Goal: Information Seeking & Learning: Find specific fact

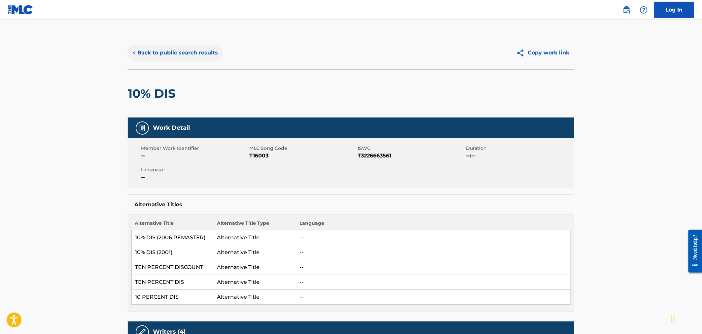
click at [210, 53] on button "< Back to public search results" at bounding box center [175, 53] width 95 height 17
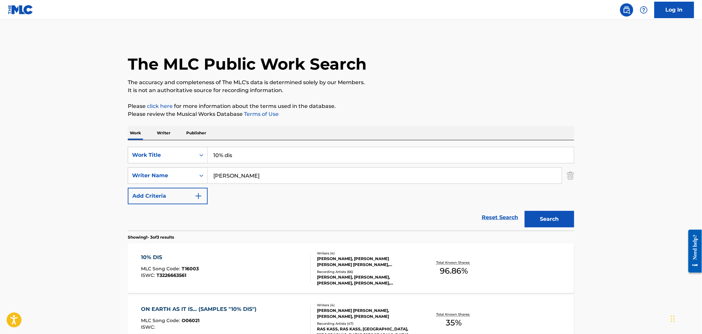
click at [315, 153] on input "10% dis" at bounding box center [391, 155] width 366 height 16
type input "1992"
type input "[PERSON_NAME]"
click at [546, 221] on button "Search" at bounding box center [549, 219] width 50 height 17
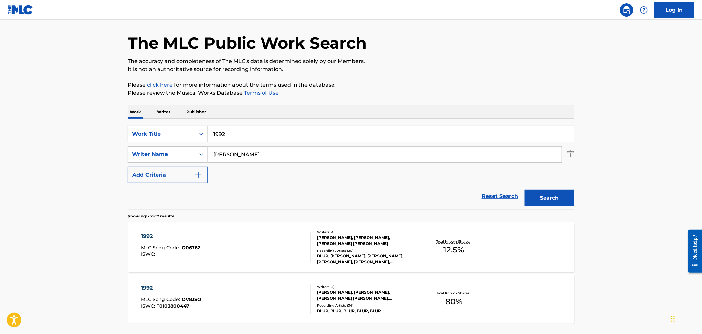
scroll to position [37, 0]
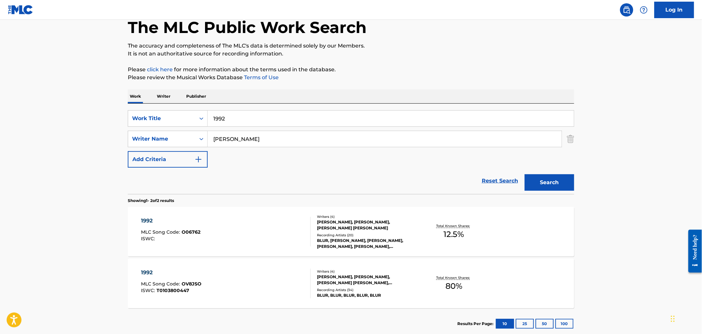
click at [394, 277] on div "[PERSON_NAME], [PERSON_NAME], [PERSON_NAME] [PERSON_NAME], [PERSON_NAME] [PERSO…" at bounding box center [367, 280] width 100 height 12
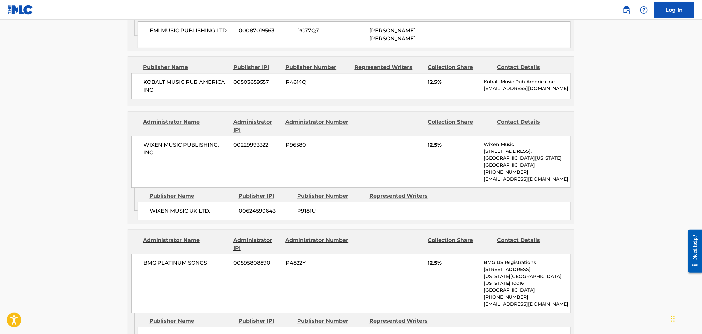
scroll to position [660, 0]
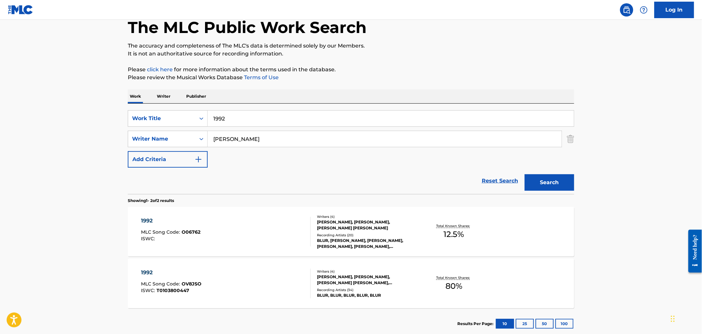
click at [229, 118] on input "1992" at bounding box center [391, 119] width 366 height 16
click at [380, 226] on div "[PERSON_NAME], [PERSON_NAME], [PERSON_NAME] [PERSON_NAME]" at bounding box center [367, 225] width 100 height 12
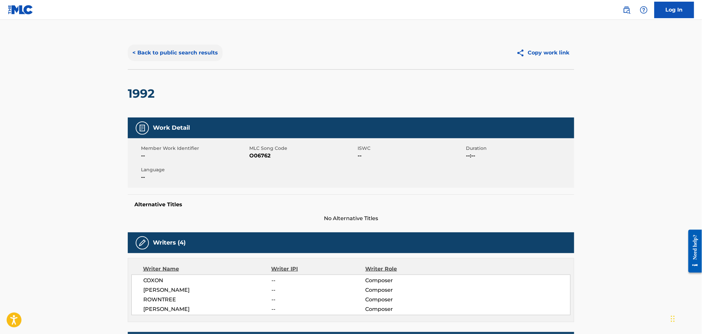
click at [187, 54] on button "< Back to public search results" at bounding box center [175, 53] width 95 height 17
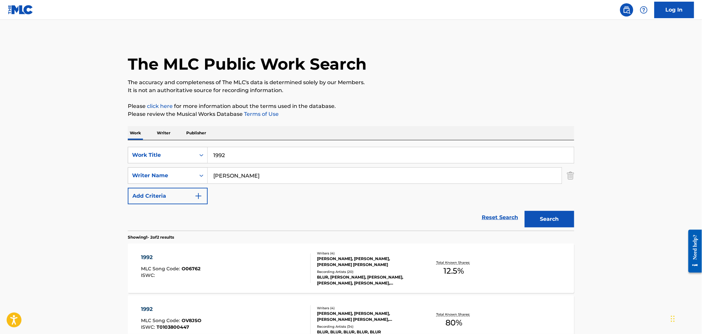
scroll to position [37, 0]
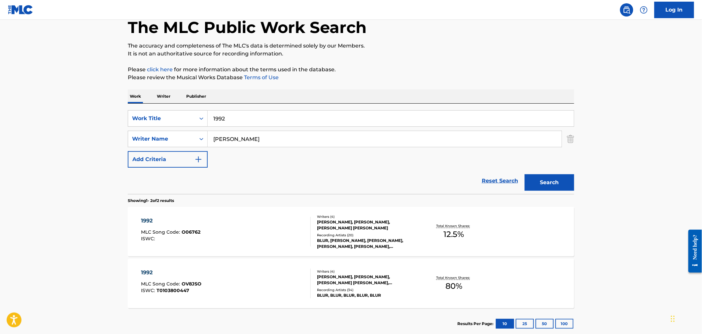
drag, startPoint x: 260, startPoint y: 119, endPoint x: 78, endPoint y: 120, distance: 181.5
click at [78, 120] on main "The MLC Public Work Search The accuracy and completeness of The MLC's data is d…" at bounding box center [351, 162] width 702 height 359
type input "a song"
click at [559, 185] on button "Search" at bounding box center [549, 182] width 50 height 17
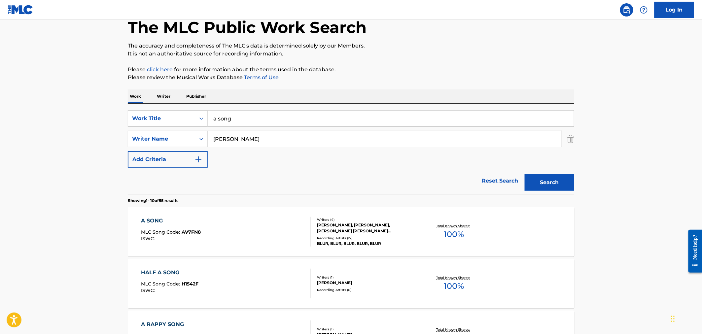
click at [400, 242] on div "BLUR, BLUR, BLUR, BLUR, BLUR" at bounding box center [367, 244] width 100 height 6
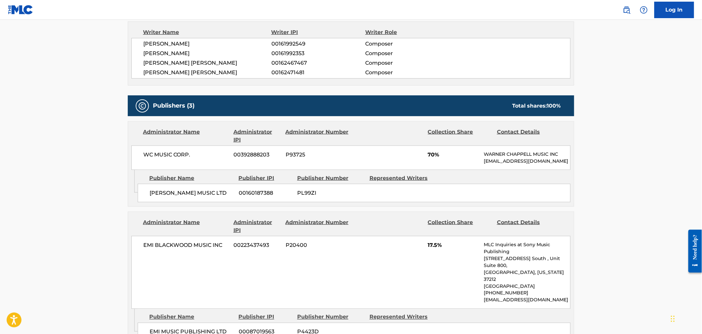
scroll to position [220, 0]
